Goal: Entertainment & Leisure: Consume media (video, audio)

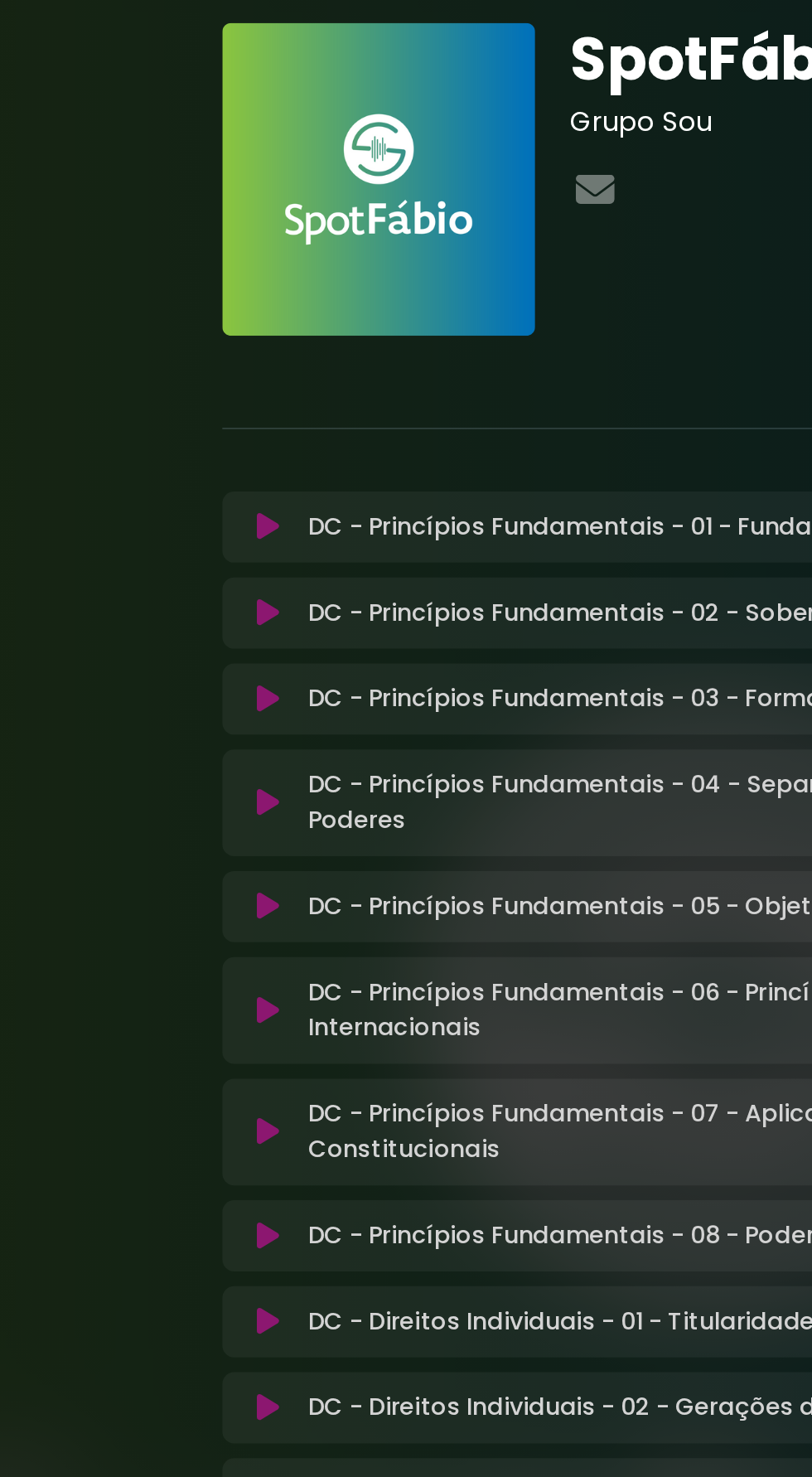
click at [159, 320] on button at bounding box center [150, 328] width 31 height 17
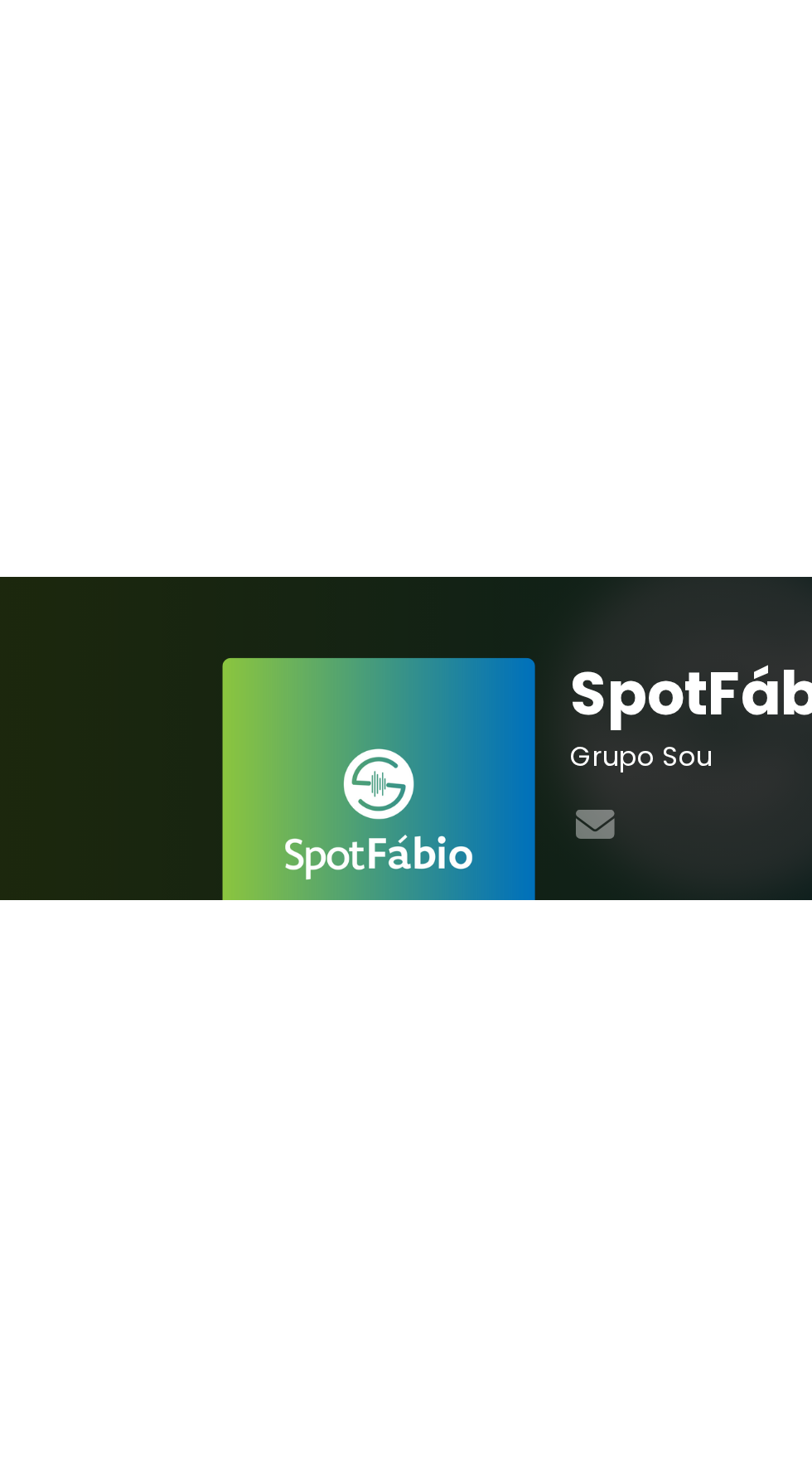
scroll to position [3, 0]
